Goal: Transaction & Acquisition: Download file/media

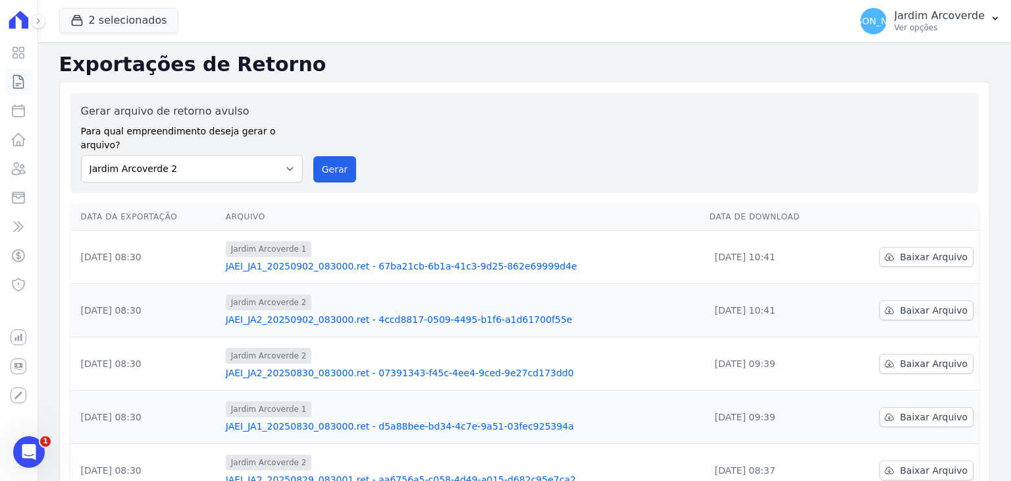
click at [20, 74] on icon at bounding box center [19, 82] width 16 height 16
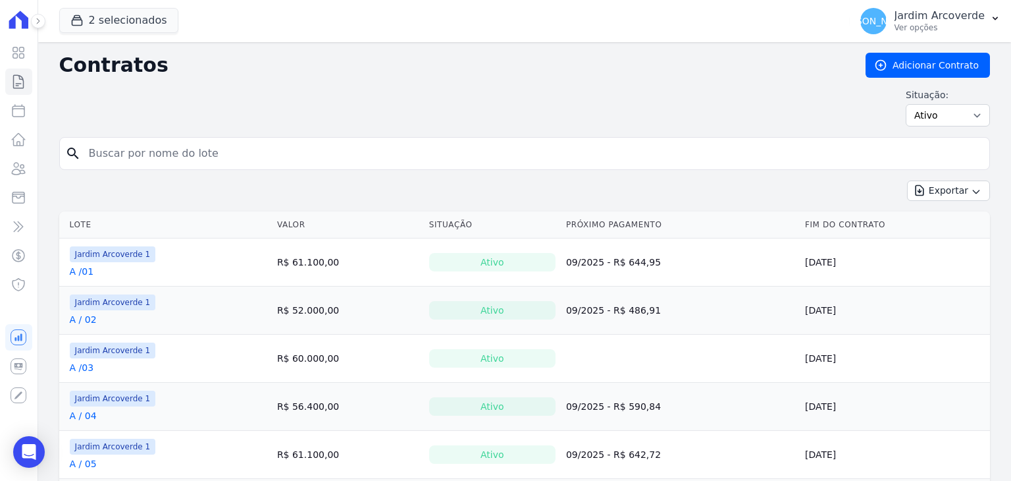
click at [196, 148] on input "search" at bounding box center [532, 153] width 903 height 26
type input "j / 15"
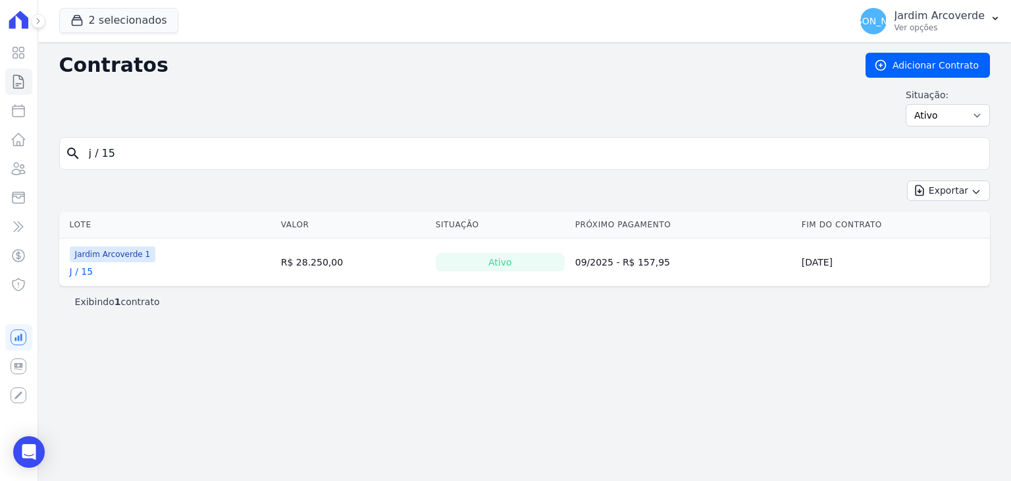
click at [82, 269] on link "J / 15" at bounding box center [82, 271] width 24 height 13
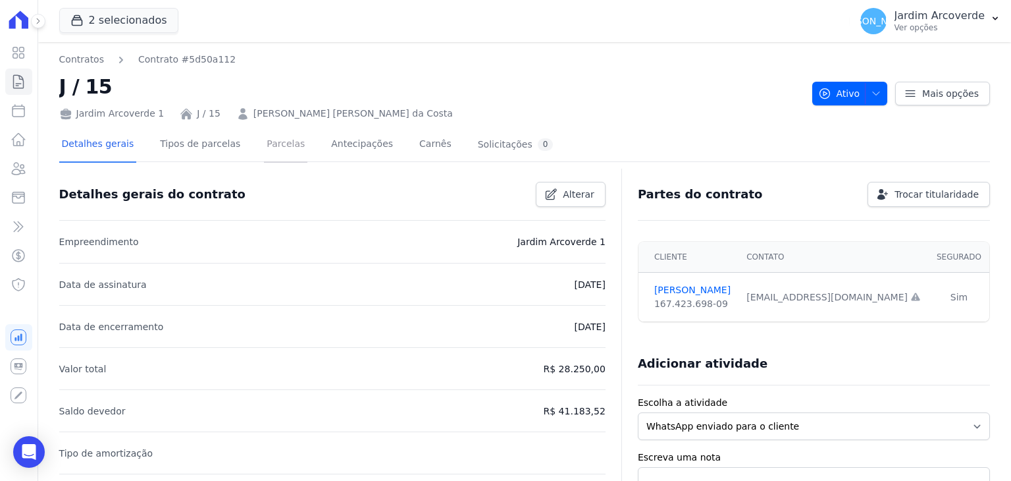
click at [269, 148] on link "Parcelas" at bounding box center [285, 145] width 43 height 35
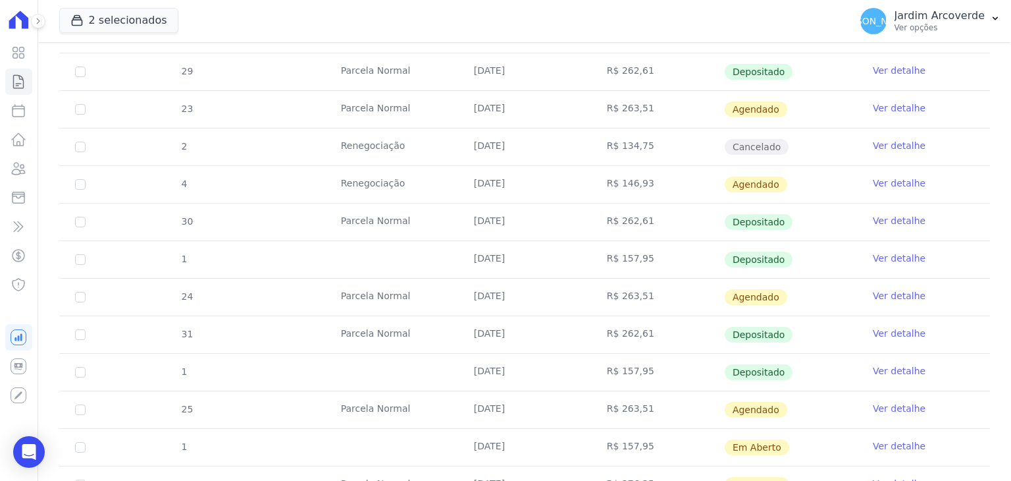
scroll to position [1251, 0]
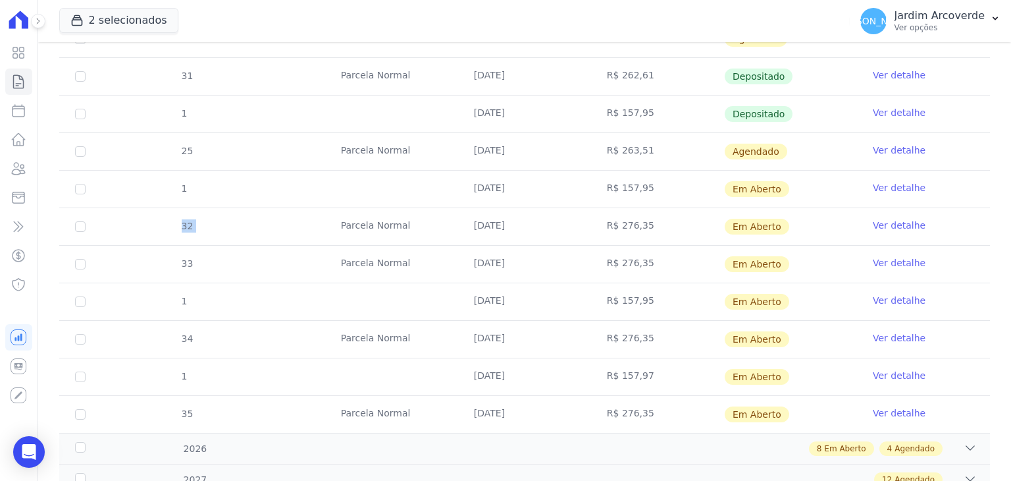
drag, startPoint x: 178, startPoint y: 219, endPoint x: 213, endPoint y: 229, distance: 36.9
click at [213, 229] on tr "32 [GEOGRAPHIC_DATA] [DATE] R$ 276,35 Em [GEOGRAPHIC_DATA] Ver detalhe" at bounding box center [524, 226] width 931 height 38
click at [974, 33] on div "[PERSON_NAME][GEOGRAPHIC_DATA] Ver opções" at bounding box center [922, 21] width 124 height 26
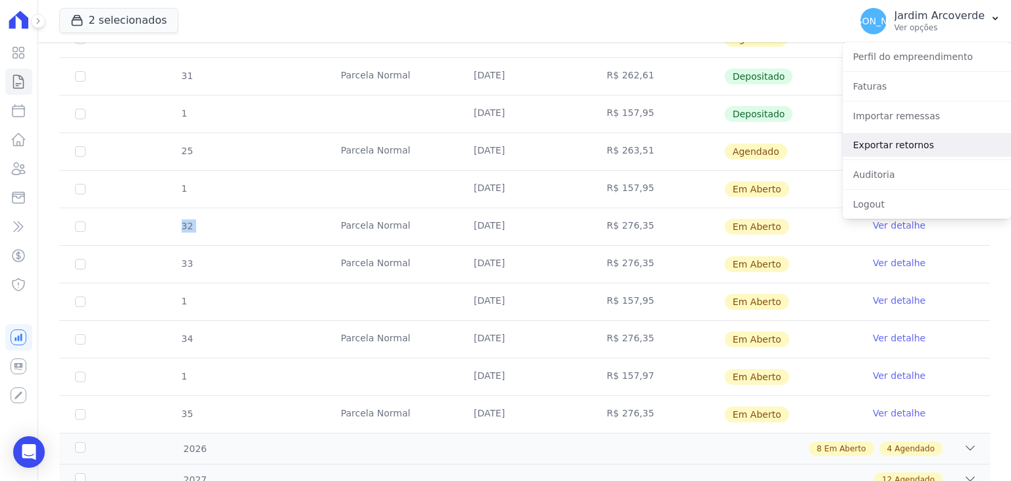
click at [984, 145] on link "Exportar retornos" at bounding box center [927, 145] width 169 height 24
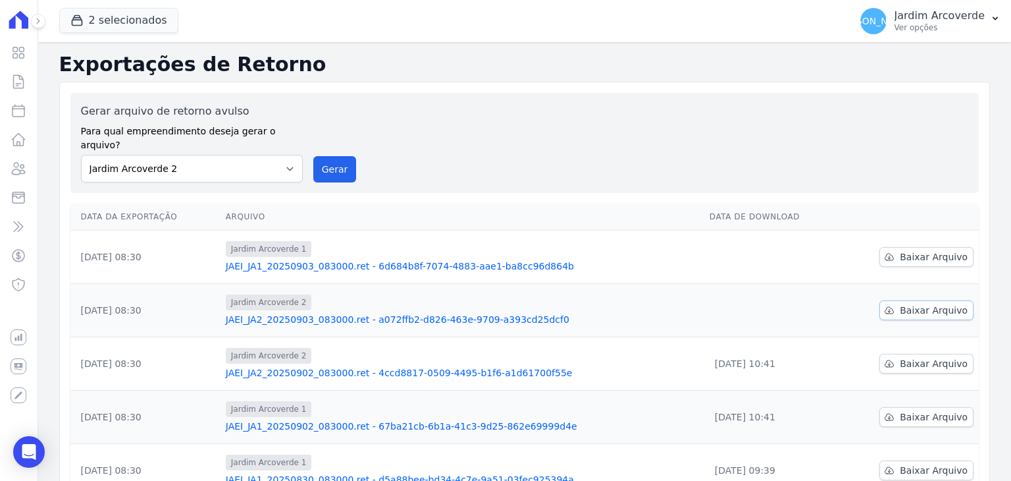
click at [921, 304] on span "Baixar Arquivo" at bounding box center [934, 310] width 68 height 13
click at [905, 250] on span "Baixar Arquivo" at bounding box center [934, 256] width 68 height 13
